Goal: Navigation & Orientation: Find specific page/section

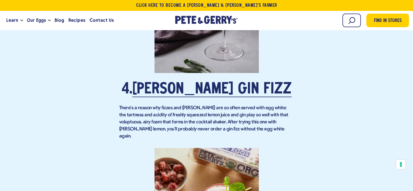
scroll to position [1167, 0]
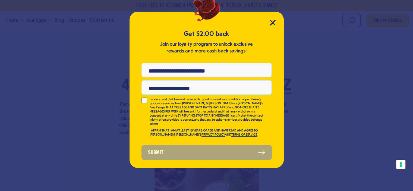
click at [270, 19] on div "Get $2.00 back Join our loyalty program to unlock exclusive rewards and more ca…" at bounding box center [206, 90] width 154 height 156
click at [271, 21] on icon "Close Modal" at bounding box center [272, 22] width 5 height 5
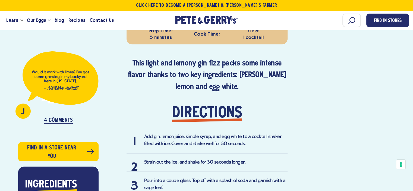
scroll to position [271, 0]
